Goal: Task Accomplishment & Management: Complete application form

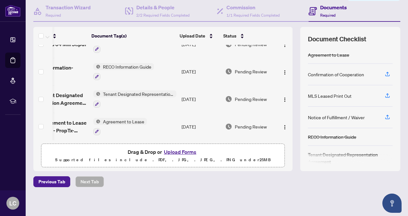
scroll to position [0, 39]
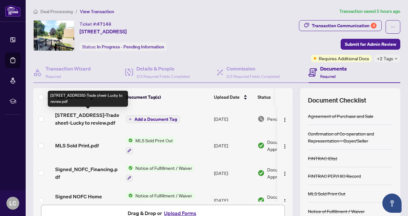
click at [113, 117] on span "[STREET_ADDRESS]-Trade sheet-Lucky to review.pdf" at bounding box center [87, 118] width 65 height 15
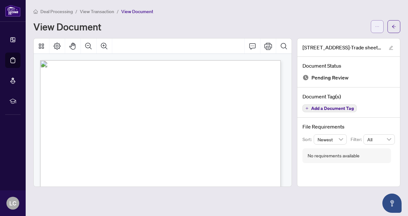
click at [380, 29] on button "button" at bounding box center [376, 26] width 13 height 13
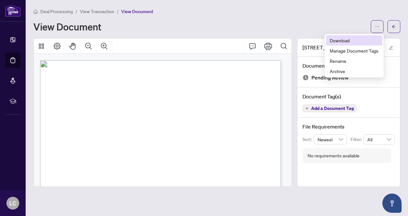
click at [346, 45] on li "Download" at bounding box center [354, 40] width 56 height 10
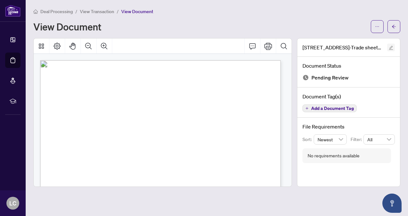
click at [393, 48] on icon "edit" at bounding box center [390, 48] width 4 height 4
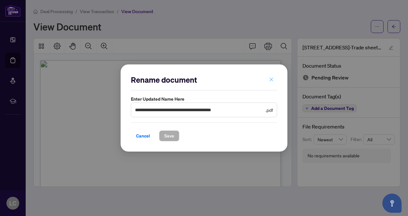
click at [270, 78] on icon "close" at bounding box center [271, 79] width 4 height 4
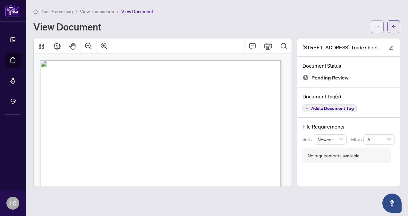
click at [372, 26] on button "button" at bounding box center [376, 26] width 13 height 13
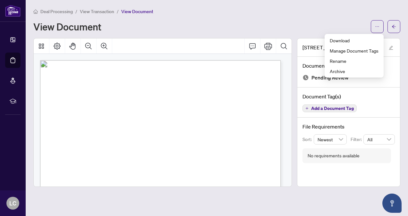
click at [323, 26] on div "View Document" at bounding box center [199, 26] width 333 height 10
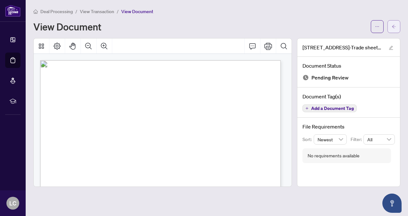
click at [394, 26] on icon "arrow-left" at bounding box center [394, 27] width 4 height 4
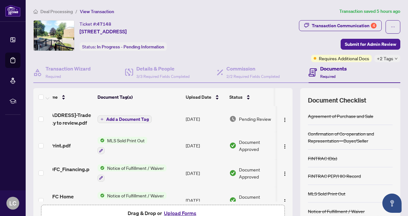
scroll to position [0, 39]
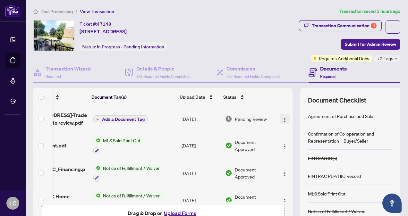
click at [282, 118] on img "button" at bounding box center [284, 119] width 5 height 5
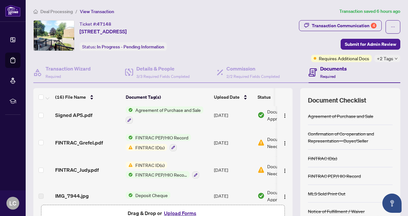
scroll to position [338, 0]
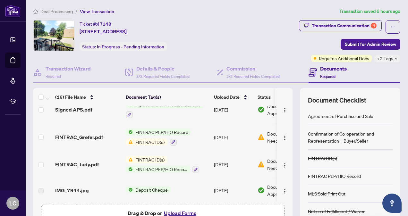
click at [181, 214] on button "Upload Forms" at bounding box center [180, 213] width 36 height 8
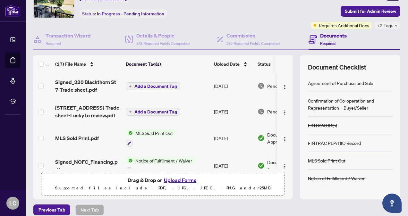
scroll to position [28, 0]
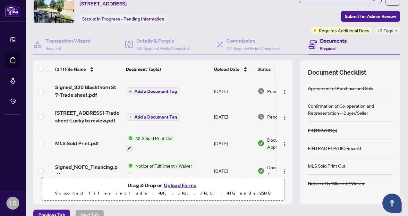
click at [172, 90] on span "Add a Document Tag" at bounding box center [155, 91] width 43 height 4
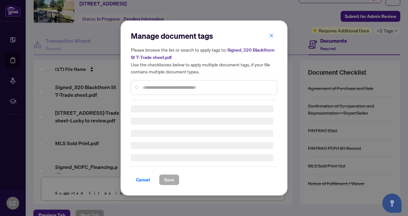
click at [198, 89] on input "text" at bounding box center [207, 87] width 129 height 7
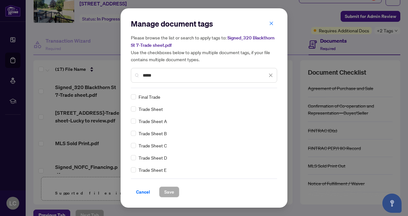
type input "*****"
click at [173, 194] on span "Save" at bounding box center [169, 192] width 10 height 10
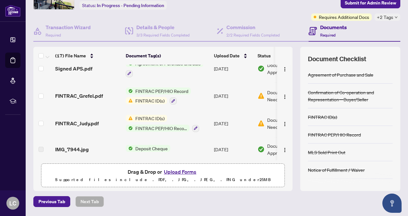
scroll to position [0, 39]
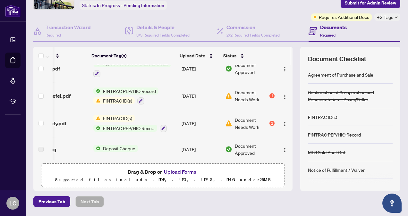
click at [269, 94] on div "1" at bounding box center [271, 95] width 5 height 5
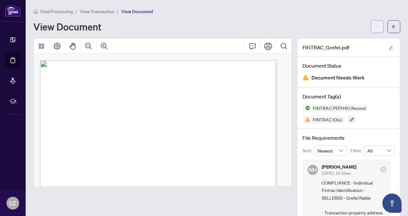
click at [375, 27] on icon "ellipsis" at bounding box center [377, 26] width 4 height 4
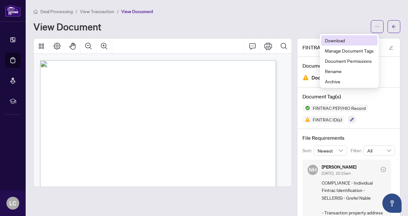
click at [345, 41] on span "Download" at bounding box center [349, 40] width 49 height 7
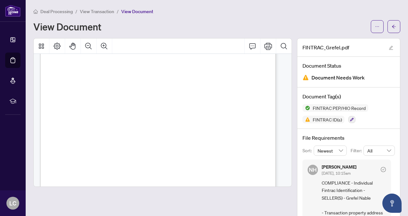
scroll to position [44, 0]
click at [375, 26] on icon "ellipsis" at bounding box center [377, 26] width 4 height 1
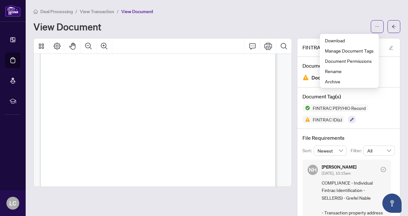
click at [174, 121] on span "[DATE]" at bounding box center [168, 123] width 13 height 4
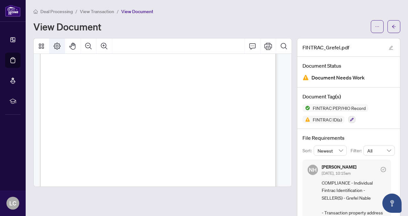
click at [60, 47] on icon "Page Layout" at bounding box center [57, 46] width 8 height 8
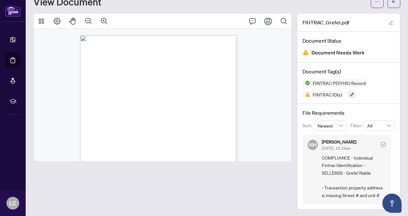
scroll to position [0, 0]
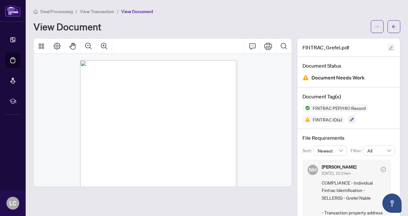
click at [388, 50] on span "button" at bounding box center [390, 47] width 4 height 7
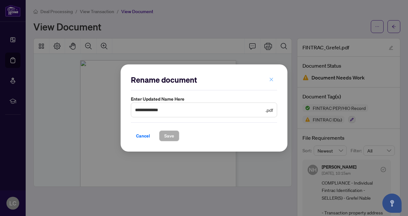
click at [271, 80] on icon "close" at bounding box center [272, 80] width 4 height 4
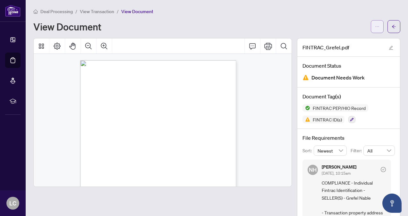
click at [370, 27] on button "button" at bounding box center [376, 26] width 13 height 13
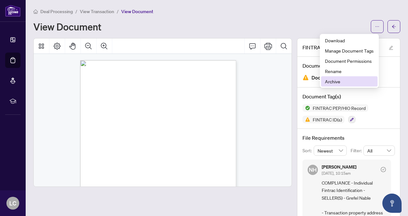
click at [335, 81] on span "Archive" at bounding box center [349, 81] width 49 height 7
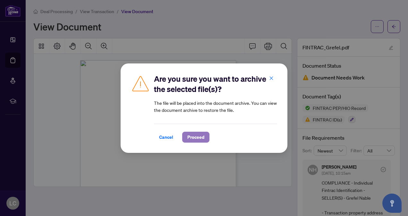
click at [193, 138] on span "Proceed" at bounding box center [195, 137] width 17 height 10
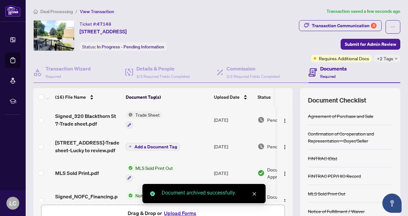
click at [181, 212] on button "Upload Forms" at bounding box center [180, 213] width 36 height 8
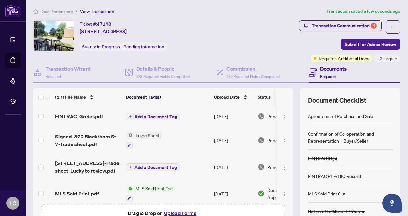
click at [155, 115] on span "Add a Document Tag" at bounding box center [155, 116] width 43 height 4
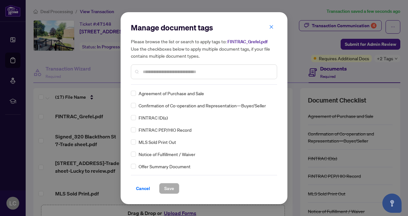
click at [168, 74] on input "text" at bounding box center [207, 71] width 129 height 7
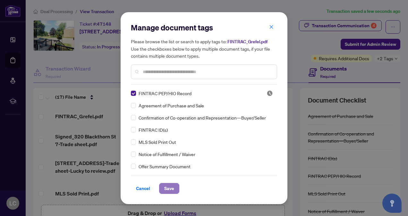
click at [166, 189] on span "Save" at bounding box center [169, 188] width 10 height 10
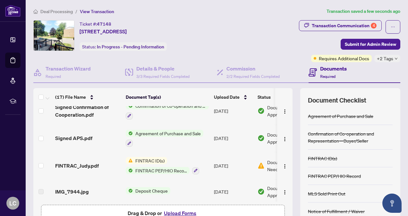
scroll to position [365, 0]
click at [82, 161] on span "FINTRAC_Judy.pdf" at bounding box center [77, 165] width 44 height 8
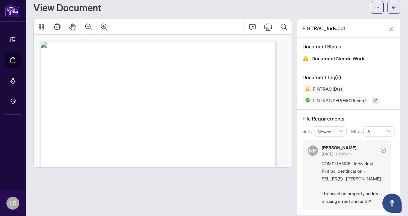
scroll to position [25, 0]
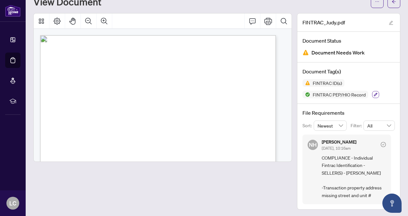
click at [374, 94] on icon "button" at bounding box center [376, 95] width 4 height 4
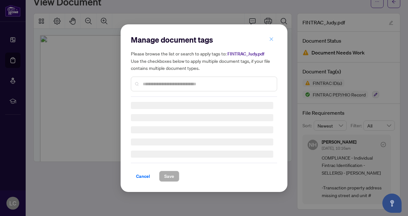
click at [271, 39] on icon "close" at bounding box center [272, 39] width 4 height 4
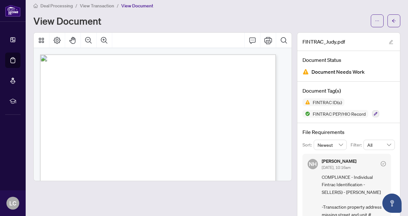
scroll to position [3, 0]
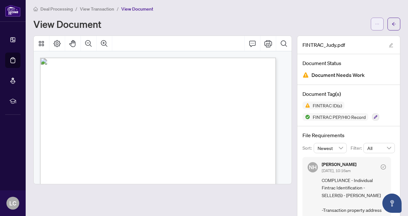
click at [375, 23] on icon "ellipsis" at bounding box center [377, 24] width 4 height 4
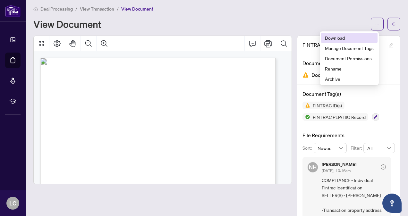
click at [348, 41] on span "Download" at bounding box center [349, 37] width 49 height 7
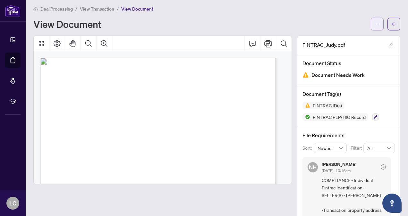
click at [375, 25] on icon "ellipsis" at bounding box center [377, 24] width 4 height 4
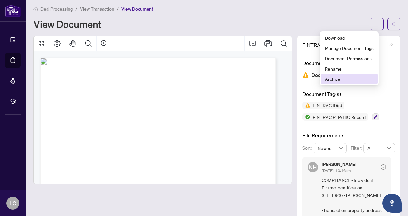
click at [342, 83] on li "Archive" at bounding box center [349, 79] width 56 height 10
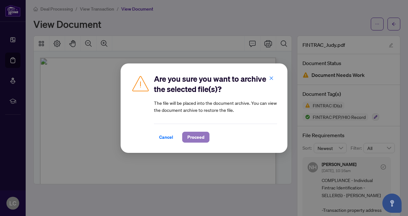
click at [192, 138] on span "Proceed" at bounding box center [195, 137] width 17 height 10
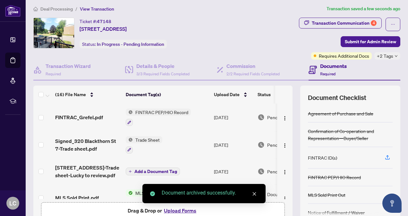
click at [176, 212] on button "Upload Forms" at bounding box center [180, 210] width 36 height 8
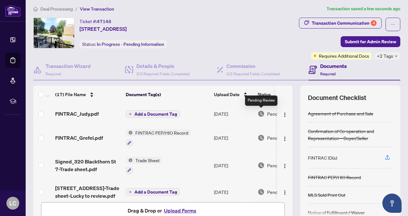
click at [163, 114] on span "Add a Document Tag" at bounding box center [155, 114] width 43 height 4
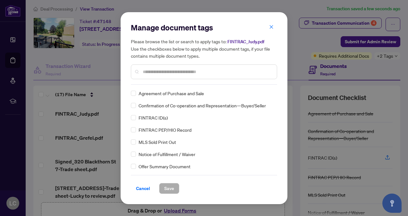
click at [183, 78] on div at bounding box center [204, 71] width 146 height 15
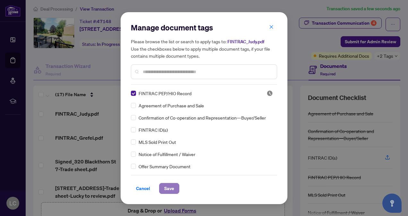
click at [166, 187] on span "Save" at bounding box center [169, 188] width 10 height 10
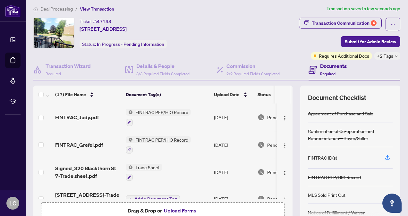
click at [164, 109] on span "FINTRAC PEP/HIO Record" at bounding box center [162, 112] width 58 height 7
click at [148, 142] on span "FINTRAC PEP/HIO Record" at bounding box center [158, 143] width 58 height 7
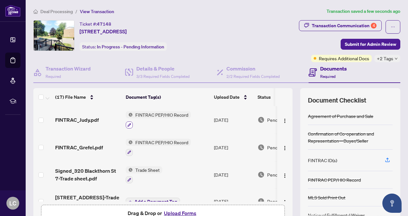
click at [130, 123] on icon "button" at bounding box center [129, 125] width 4 height 4
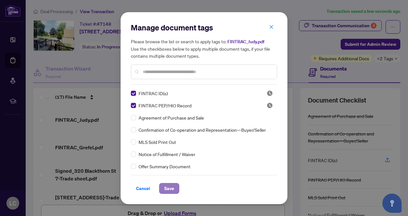
click at [169, 186] on span "Save" at bounding box center [169, 188] width 10 height 10
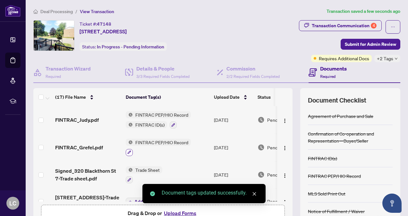
click at [129, 149] on button "button" at bounding box center [129, 152] width 7 height 7
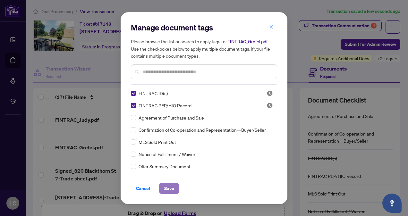
click at [164, 186] on span "Save" at bounding box center [169, 188] width 10 height 10
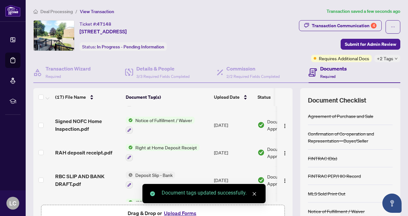
scroll to position [158, 0]
click at [255, 194] on icon "close" at bounding box center [254, 194] width 4 height 4
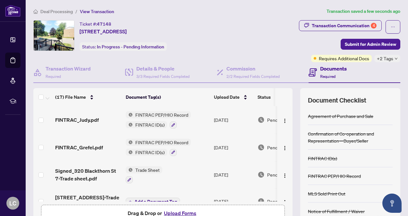
scroll to position [0, 0]
click at [370, 25] on div "4" at bounding box center [373, 26] width 6 height 6
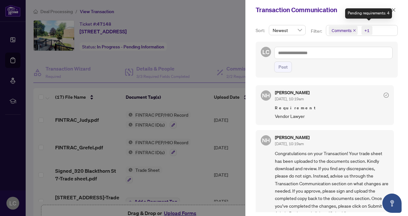
click at [172, 66] on div at bounding box center [204, 108] width 408 height 216
click at [157, 72] on div at bounding box center [204, 108] width 408 height 216
click at [395, 10] on icon "close" at bounding box center [393, 10] width 4 height 4
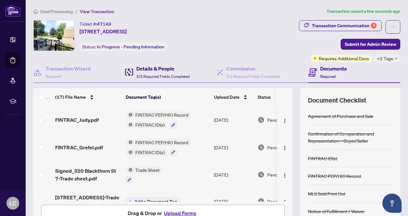
click at [160, 74] on span "3/3 Required Fields Completed" at bounding box center [162, 76] width 53 height 5
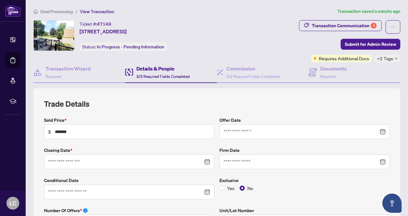
type input "**********"
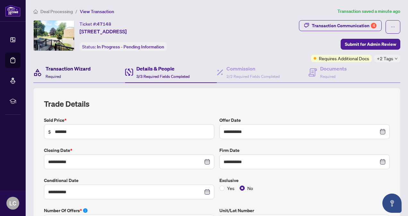
click at [67, 71] on h4 "Transaction Wizard" at bounding box center [68, 69] width 45 height 8
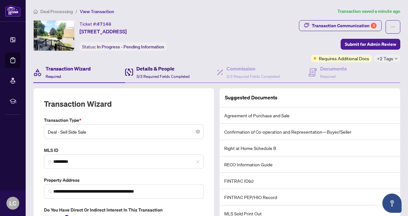
click at [162, 73] on div "Details & People 3/3 Required Fields Completed" at bounding box center [162, 72] width 53 height 15
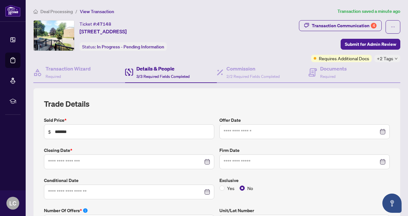
type input "**********"
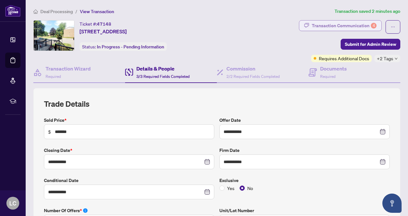
click at [370, 25] on div "4" at bounding box center [373, 26] width 6 height 6
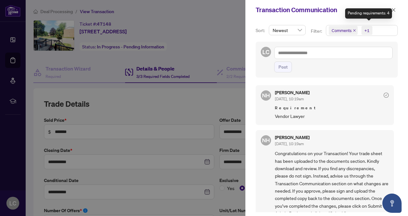
click at [169, 104] on div at bounding box center [204, 108] width 408 height 216
click at [395, 12] on icon "close" at bounding box center [393, 10] width 4 height 4
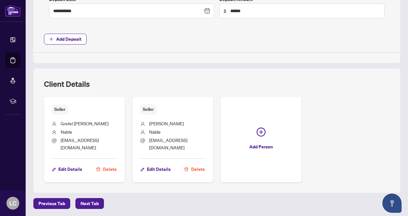
scroll to position [342, 0]
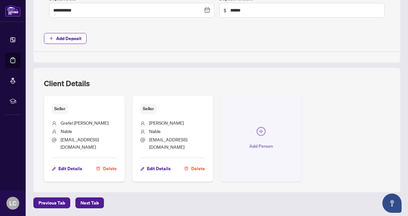
click at [265, 128] on icon "plus-circle" at bounding box center [260, 131] width 9 height 9
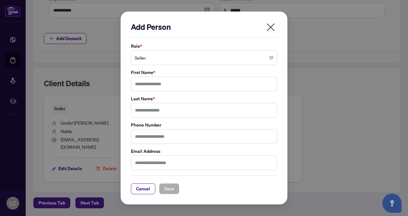
click at [222, 57] on span "Seller" at bounding box center [204, 58] width 138 height 12
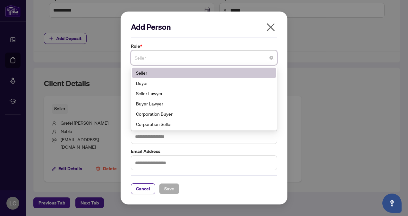
click at [163, 95] on div "Seller Lawyer" at bounding box center [204, 93] width 136 height 7
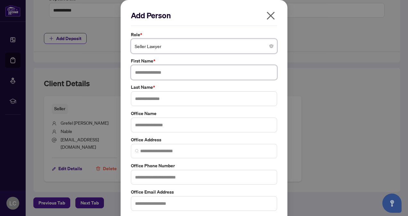
click at [194, 73] on input "text" at bounding box center [204, 72] width 146 height 15
type input "*******"
type input "**"
click at [162, 125] on input "text" at bounding box center [204, 125] width 146 height 15
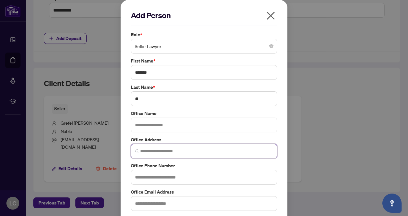
click at [158, 150] on input "search" at bounding box center [206, 151] width 133 height 7
paste input "**********"
click at [158, 150] on input "**********" at bounding box center [206, 151] width 133 height 7
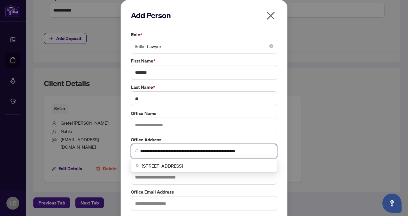
type input "**********"
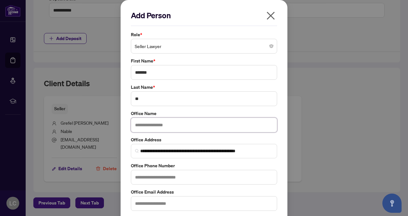
click at [162, 126] on input "text" at bounding box center [204, 125] width 146 height 15
paste input "**********"
type input "**********"
click at [162, 175] on input "text" at bounding box center [204, 177] width 146 height 15
paste input "**********"
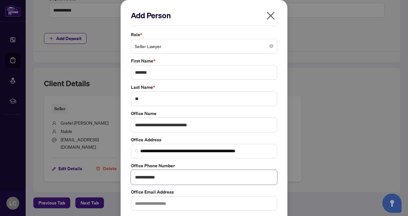
type input "**********"
click at [146, 198] on input "text" at bounding box center [204, 203] width 146 height 15
paste input "**********"
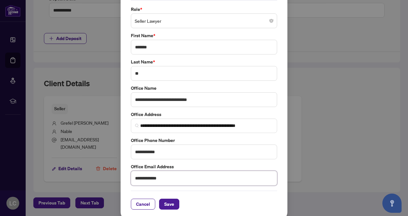
scroll to position [27, 0]
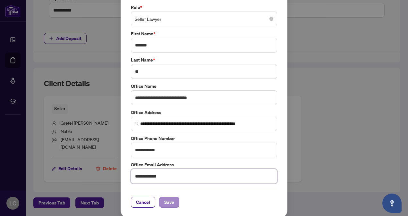
type input "**********"
click at [173, 204] on button "Save" at bounding box center [169, 202] width 20 height 11
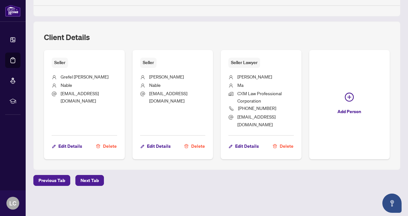
scroll to position [413, 0]
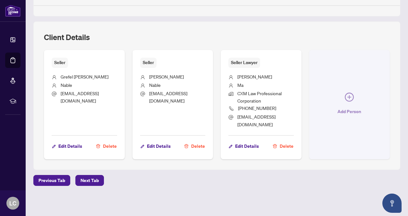
click at [345, 102] on icon "plus-circle" at bounding box center [349, 97] width 9 height 9
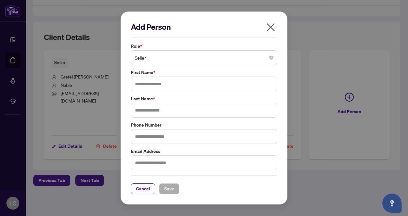
click at [231, 61] on span "Seller" at bounding box center [204, 58] width 138 height 12
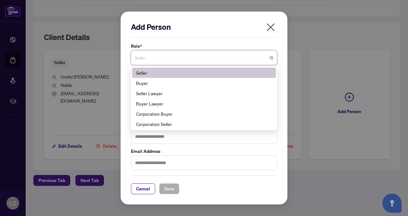
click at [168, 106] on div "Buyer Lawyer" at bounding box center [204, 103] width 136 height 7
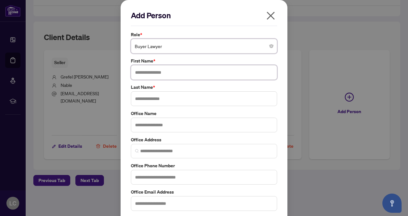
click at [196, 73] on input "text" at bounding box center [204, 72] width 146 height 15
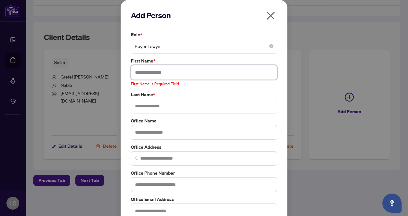
click at [148, 69] on input "text" at bounding box center [204, 72] width 146 height 15
paste input "*********"
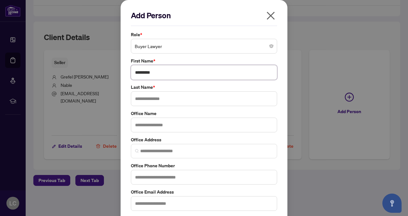
drag, startPoint x: 146, startPoint y: 72, endPoint x: 159, endPoint y: 72, distance: 12.8
click at [159, 72] on input "*********" at bounding box center [204, 72] width 146 height 15
type input "*****"
click at [153, 98] on input "text" at bounding box center [204, 98] width 146 height 15
paste input "***"
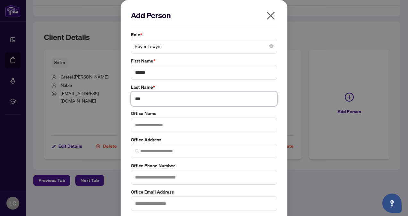
type input "***"
click at [157, 124] on input "text" at bounding box center [204, 125] width 146 height 15
paste input "**********"
type input "**********"
click at [146, 204] on input "text" at bounding box center [204, 203] width 146 height 15
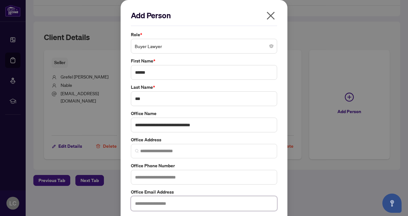
paste input "**********"
type input "**********"
click at [156, 178] on input "text" at bounding box center [204, 177] width 146 height 15
paste input "**********"
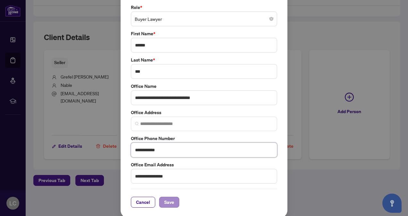
type input "**********"
click at [164, 205] on span "Save" at bounding box center [169, 202] width 10 height 10
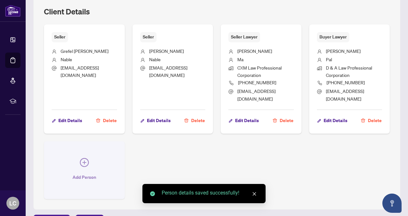
click at [125, 170] on button "Add Person" at bounding box center [84, 170] width 81 height 58
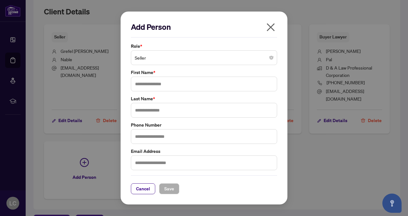
click at [198, 58] on span "Seller" at bounding box center [204, 58] width 138 height 12
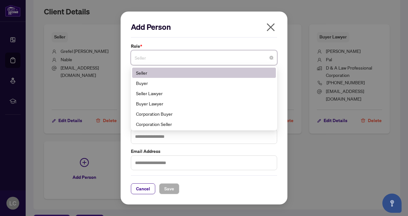
click at [338, 120] on div "Add Person Role * Seller 1 2 Seller Buyer Seller Lawyer Buyer Lawyer Corporatio…" at bounding box center [204, 108] width 408 height 216
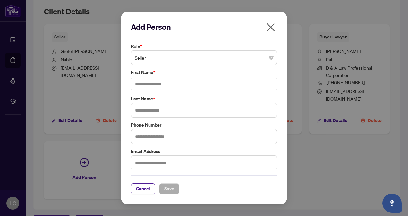
click at [329, 149] on div "Add Person Role * Seller 1 2 Seller Buyer Seller Lawyer Buyer Lawyer Corporatio…" at bounding box center [204, 108] width 408 height 216
click at [271, 24] on icon "close" at bounding box center [270, 27] width 10 height 10
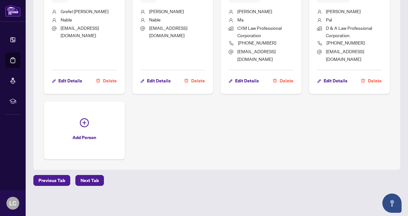
scroll to position [474, 0]
click at [82, 183] on span "Next Tab" at bounding box center [89, 180] width 18 height 10
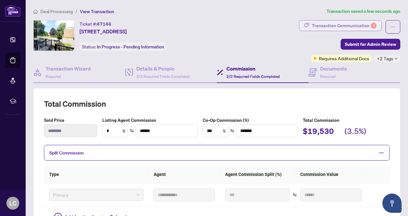
click at [370, 26] on div "4" at bounding box center [373, 26] width 6 height 6
type textarea "**********"
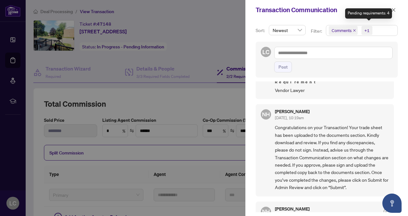
scroll to position [26, 0]
click at [393, 10] on icon "close" at bounding box center [394, 10] width 4 height 4
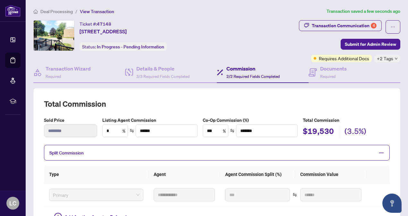
click at [377, 56] on span "+2 Tags" at bounding box center [385, 58] width 16 height 7
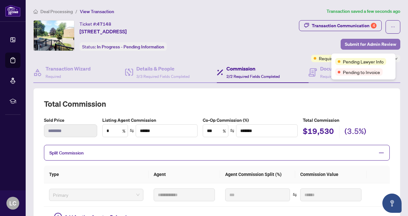
click at [368, 44] on span "Submit for Admin Review" at bounding box center [370, 44] width 51 height 10
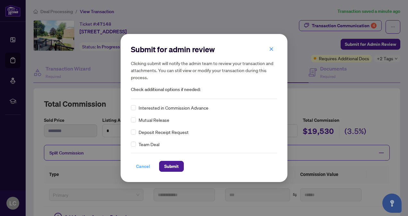
click at [141, 167] on span "Cancel" at bounding box center [143, 166] width 14 height 10
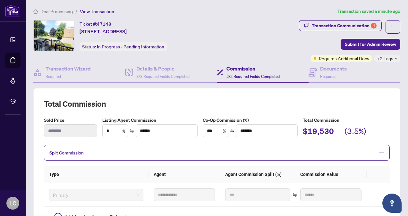
click at [395, 58] on icon "down" at bounding box center [396, 59] width 3 height 2
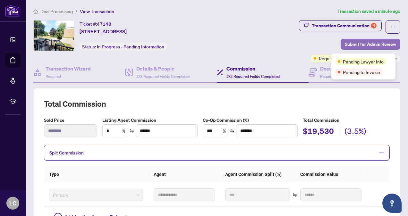
click at [378, 46] on span "Submit for Admin Review" at bounding box center [370, 44] width 51 height 10
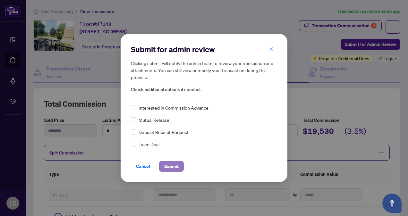
click at [169, 168] on span "Submit" at bounding box center [171, 166] width 14 height 10
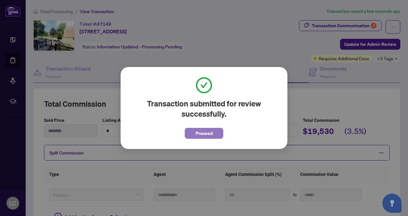
click at [201, 133] on span "Proceed" at bounding box center [203, 133] width 17 height 10
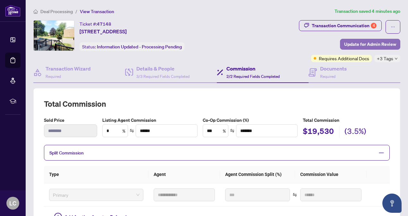
click at [356, 41] on span "Update for Admin Review" at bounding box center [370, 44] width 52 height 10
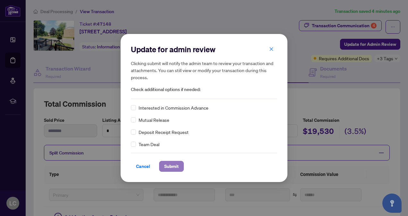
click at [171, 163] on span "Submit" at bounding box center [171, 166] width 14 height 10
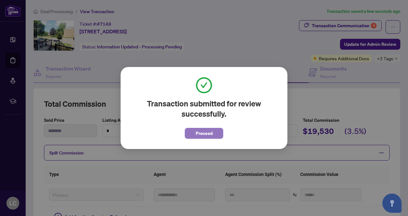
click at [205, 137] on span "Proceed" at bounding box center [203, 133] width 17 height 10
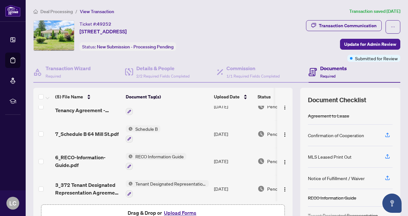
scroll to position [13, 0]
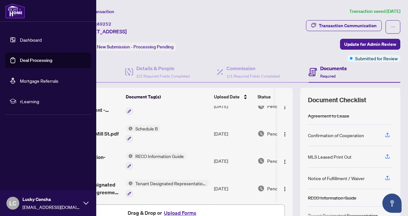
click at [22, 37] on link "Dashboard" at bounding box center [31, 40] width 22 height 6
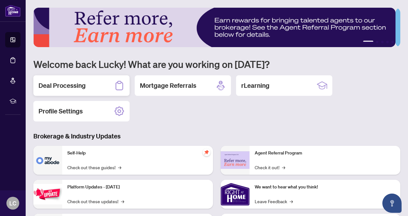
click at [78, 87] on h2 "Deal Processing" at bounding box center [61, 85] width 47 height 9
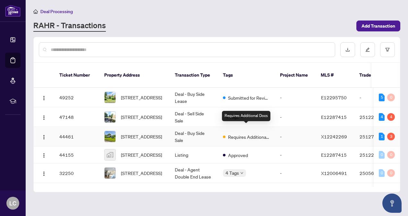
click at [244, 133] on span "Requires Additional Docs" at bounding box center [249, 136] width 42 height 7
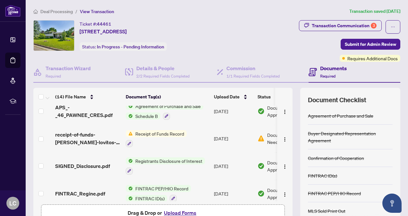
scroll to position [143, 0]
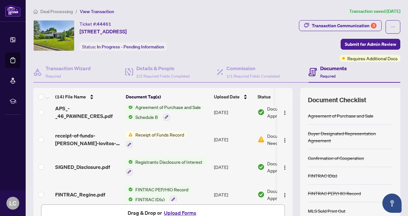
click at [168, 135] on span "Receipt of Funds Record" at bounding box center [160, 134] width 54 height 7
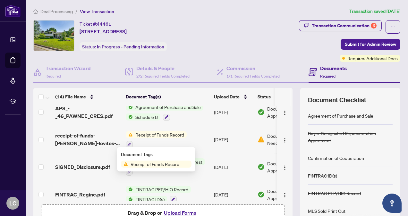
click at [92, 138] on span "receipt-of-funds-harley-enriquez-lovitos-20250717-141346.pdf" at bounding box center [87, 139] width 65 height 15
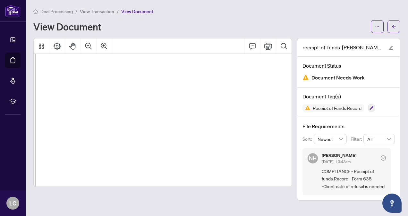
scroll to position [439, 5]
click at [378, 27] on icon "ellipsis" at bounding box center [377, 26] width 4 height 4
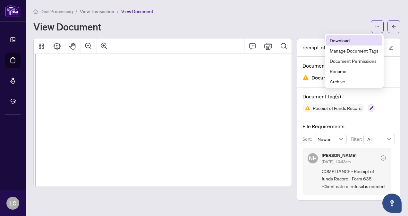
click at [347, 37] on span "Download" at bounding box center [353, 40] width 49 height 7
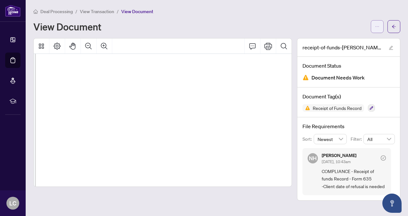
click at [377, 26] on icon "ellipsis" at bounding box center [377, 26] width 4 height 1
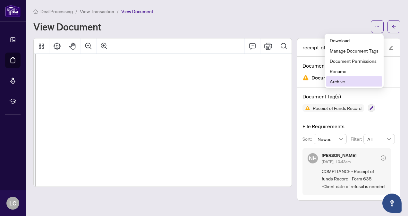
click at [343, 85] on li "Archive" at bounding box center [354, 81] width 56 height 10
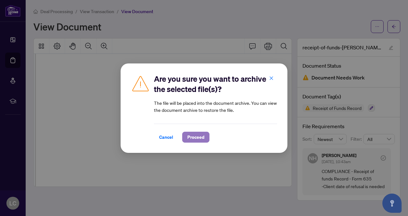
click at [194, 135] on span "Proceed" at bounding box center [195, 137] width 17 height 10
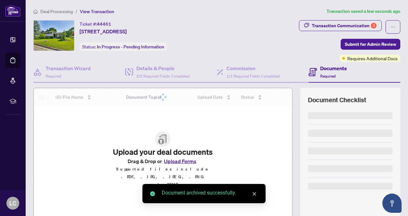
click at [254, 194] on icon "close" at bounding box center [255, 194] width 4 height 4
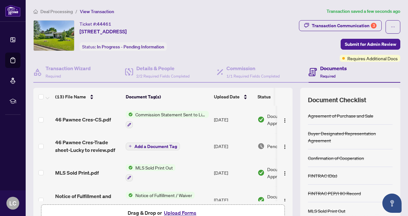
click at [177, 210] on button "Upload Forms" at bounding box center [180, 213] width 36 height 8
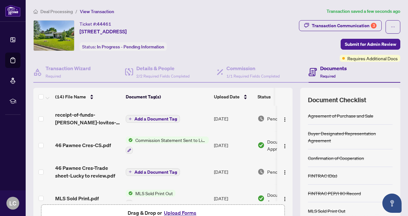
click at [162, 117] on span "Add a Document Tag" at bounding box center [155, 119] width 43 height 4
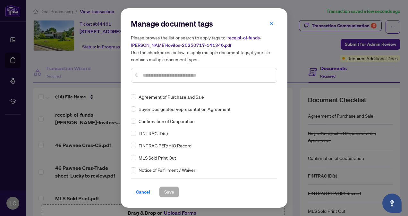
click at [198, 76] on input "text" at bounding box center [207, 75] width 129 height 7
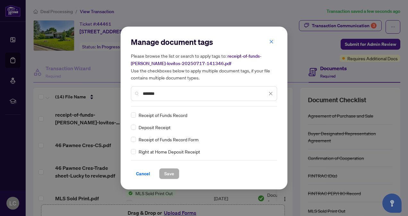
type input "*******"
click at [169, 176] on span "Save" at bounding box center [169, 174] width 10 height 10
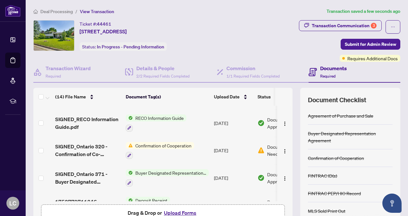
scroll to position [269, 0]
click at [96, 148] on span "SIGNED_Ontario 320 - Confirmation of Co-operation and Representation.pdf" at bounding box center [87, 150] width 65 height 15
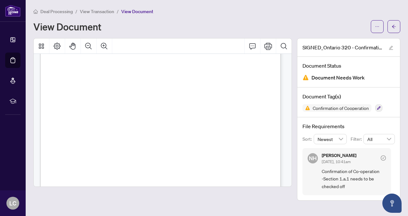
scroll to position [68, 0]
click at [377, 26] on icon "ellipsis" at bounding box center [377, 26] width 4 height 1
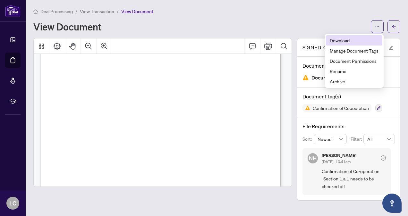
click at [348, 43] on span "Download" at bounding box center [353, 40] width 49 height 7
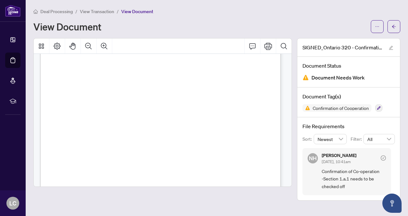
scroll to position [0, 0]
click at [373, 27] on button "button" at bounding box center [376, 26] width 13 height 13
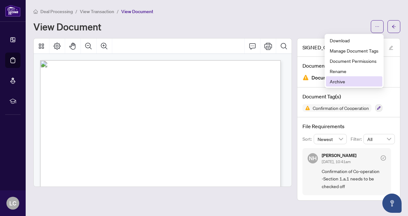
click at [346, 85] on li "Archive" at bounding box center [354, 81] width 56 height 10
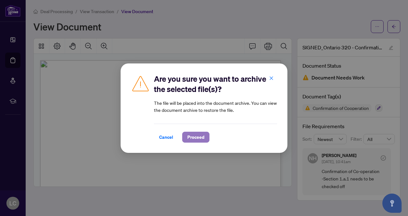
click at [194, 138] on span "Proceed" at bounding box center [195, 137] width 17 height 10
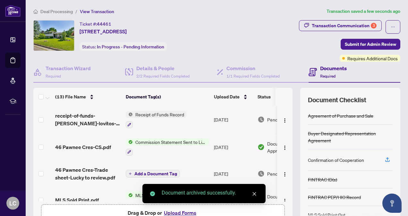
click at [166, 213] on button "Upload Forms" at bounding box center [180, 213] width 36 height 8
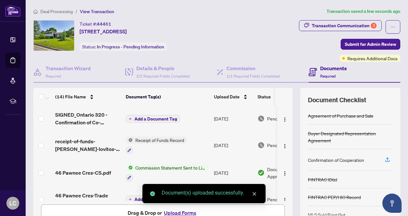
click at [150, 119] on span "Add a Document Tag" at bounding box center [155, 119] width 43 height 4
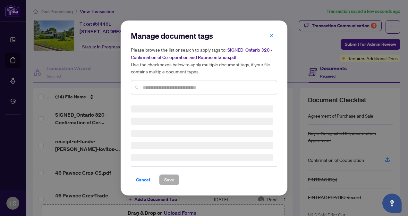
click at [172, 88] on input "text" at bounding box center [207, 87] width 129 height 7
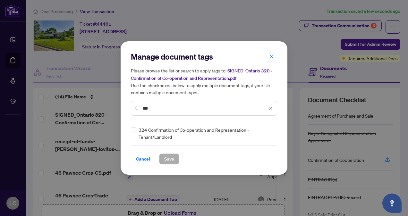
click at [171, 110] on input "***" at bounding box center [205, 108] width 124 height 7
type input "*"
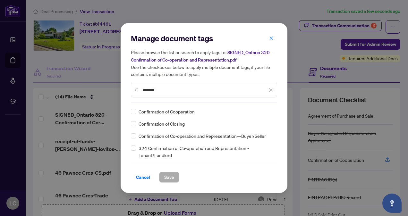
type input "*******"
click at [169, 177] on span "Save" at bounding box center [169, 177] width 10 height 10
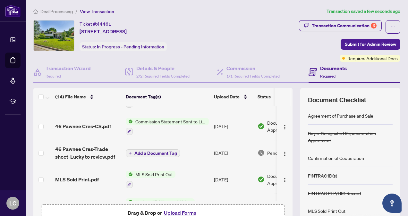
scroll to position [48, 0]
click at [93, 154] on span "46 Pawnee Cres-Trade sheet-Lucky to review.pdf" at bounding box center [87, 152] width 65 height 15
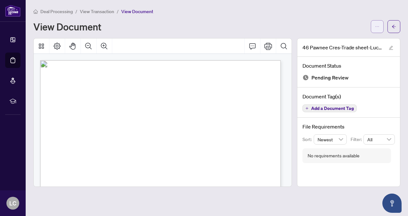
click at [378, 31] on button "button" at bounding box center [376, 26] width 13 height 13
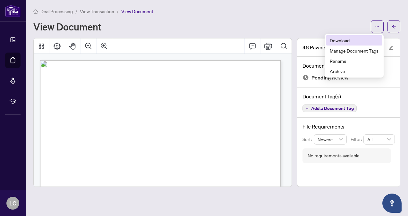
click at [343, 41] on span "Download" at bounding box center [353, 40] width 49 height 7
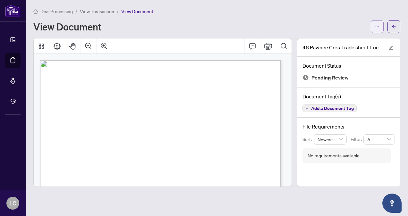
click at [377, 26] on icon "ellipsis" at bounding box center [377, 26] width 4 height 1
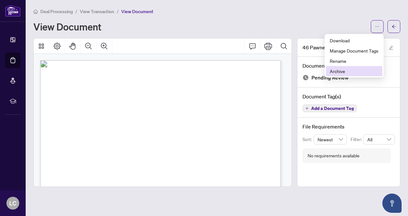
click at [338, 72] on span "Archive" at bounding box center [353, 71] width 49 height 7
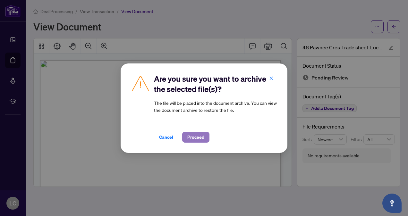
click at [200, 133] on span "Proceed" at bounding box center [195, 137] width 17 height 10
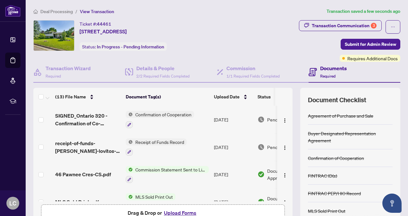
click at [173, 213] on button "Upload Forms" at bounding box center [180, 213] width 36 height 8
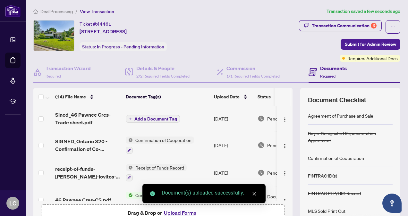
click at [147, 119] on span "Add a Document Tag" at bounding box center [155, 119] width 43 height 4
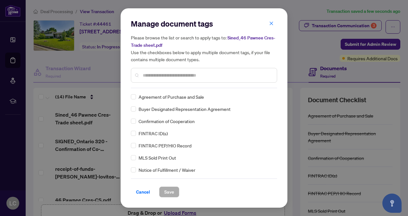
click at [182, 88] on div "Manage document tags Please browse the list or search to apply tags to: Sined_4…" at bounding box center [204, 54] width 146 height 70
click at [198, 77] on input "text" at bounding box center [207, 75] width 129 height 7
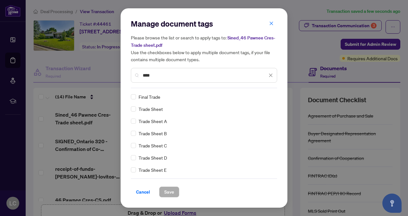
type input "****"
click at [168, 192] on span "Save" at bounding box center [169, 192] width 10 height 10
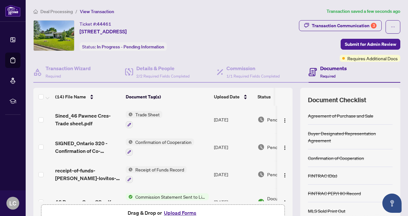
click at [374, 63] on div "Documents Required" at bounding box center [354, 72] width 92 height 21
click at [375, 63] on div "Documents Required" at bounding box center [354, 72] width 92 height 21
click at [374, 62] on div "Documents Required" at bounding box center [354, 72] width 92 height 21
click at [372, 44] on span "Submit for Admin Review" at bounding box center [370, 44] width 51 height 10
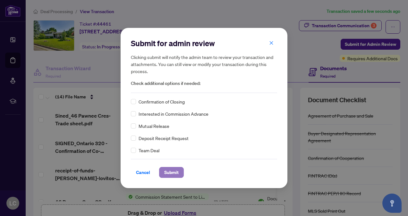
click at [174, 173] on span "Submit" at bounding box center [171, 172] width 14 height 10
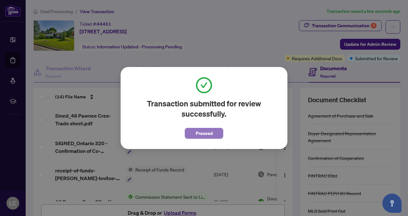
click at [206, 135] on span "Proceed" at bounding box center [203, 133] width 17 height 10
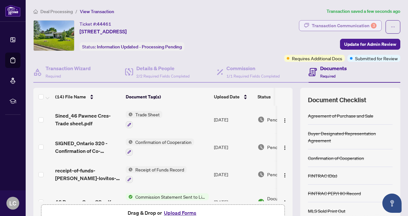
click at [357, 27] on div "Transaction Communication 3" at bounding box center [344, 26] width 65 height 10
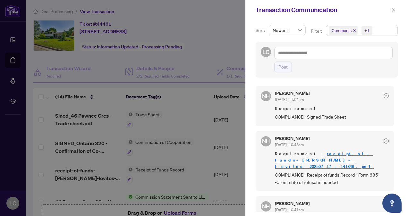
scroll to position [93, 0]
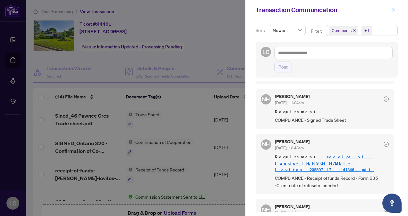
click at [393, 10] on icon "close" at bounding box center [394, 10] width 4 height 4
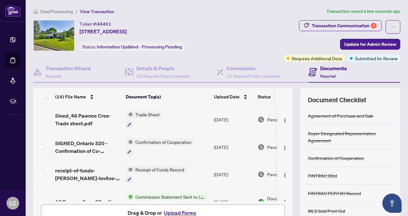
click at [12, 61] on icon at bounding box center [13, 60] width 6 height 6
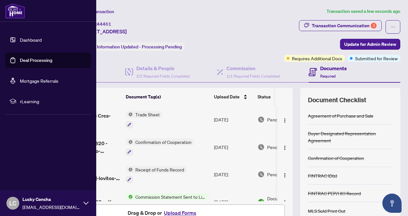
click at [40, 40] on link "Dashboard" at bounding box center [31, 40] width 22 height 6
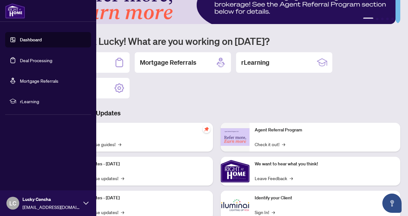
scroll to position [23, 0]
click at [174, 103] on div "1 2 3 4 5 Welcome back Lucky! What are you working on today? Deal Processing Mo…" at bounding box center [216, 123] width 367 height 279
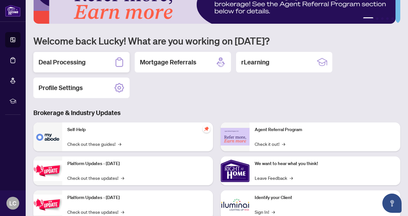
click at [88, 63] on div "Deal Processing" at bounding box center [81, 62] width 96 height 21
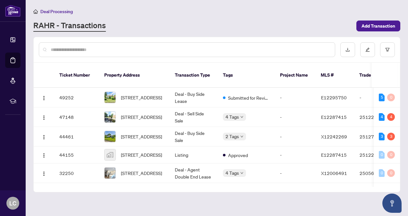
click at [143, 94] on span "64 Mill St, Ajax, Ontario L1S 6K6, Canada" at bounding box center [141, 97] width 41 height 7
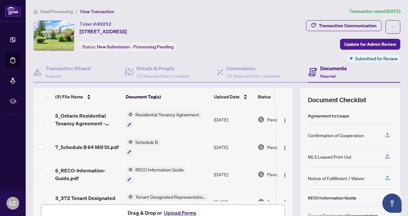
click at [5, 60] on li "Deal Processing" at bounding box center [12, 60] width 15 height 15
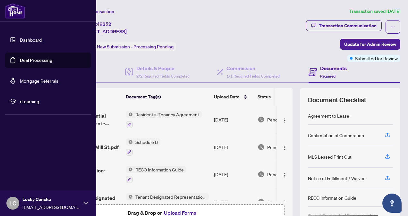
click at [42, 43] on link "Dashboard" at bounding box center [31, 40] width 22 height 6
